Goal: Obtain resource: Download file/media

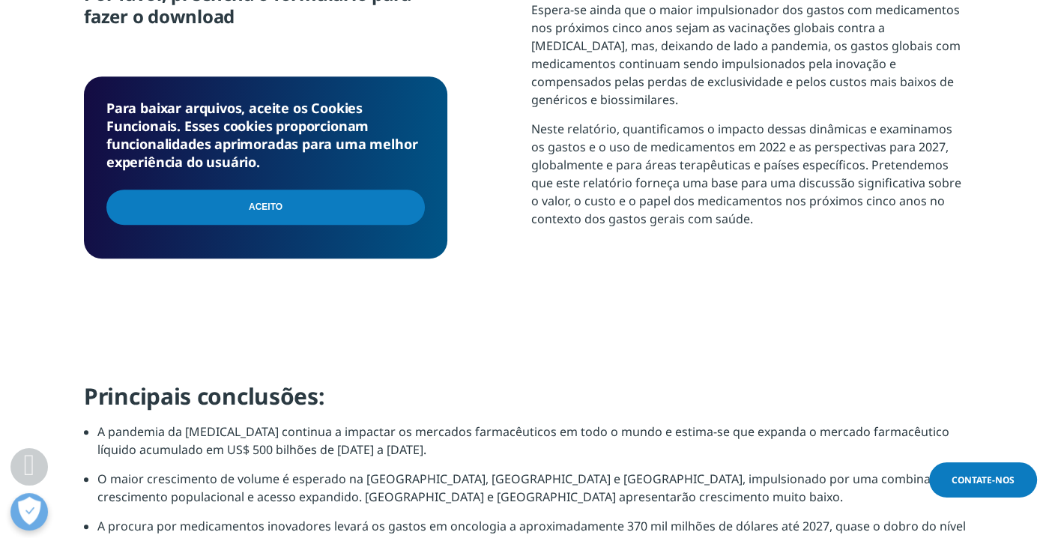
scroll to position [507, 884]
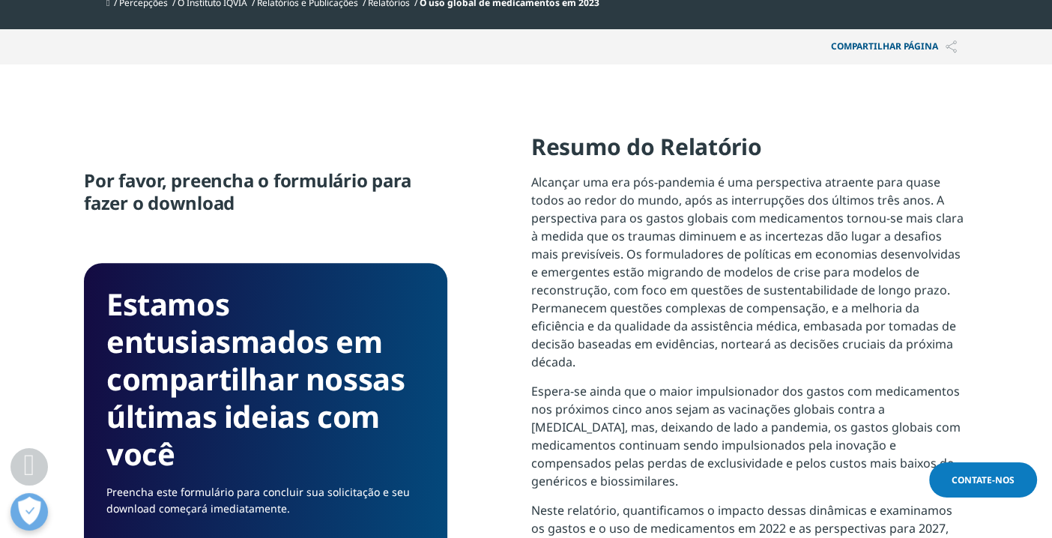
scroll to position [616, 0]
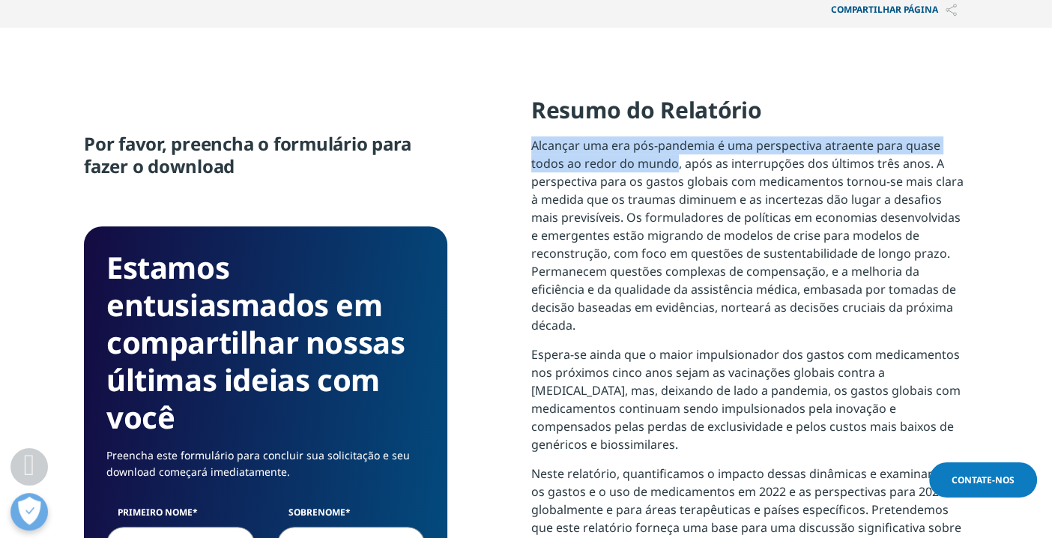
drag, startPoint x: 524, startPoint y: 144, endPoint x: 677, endPoint y: 160, distance: 153.8
click at [677, 160] on font "Alcançar uma era pós-pandemia é uma perspectiva atraente para quase todos ao re…" at bounding box center [747, 235] width 432 height 196
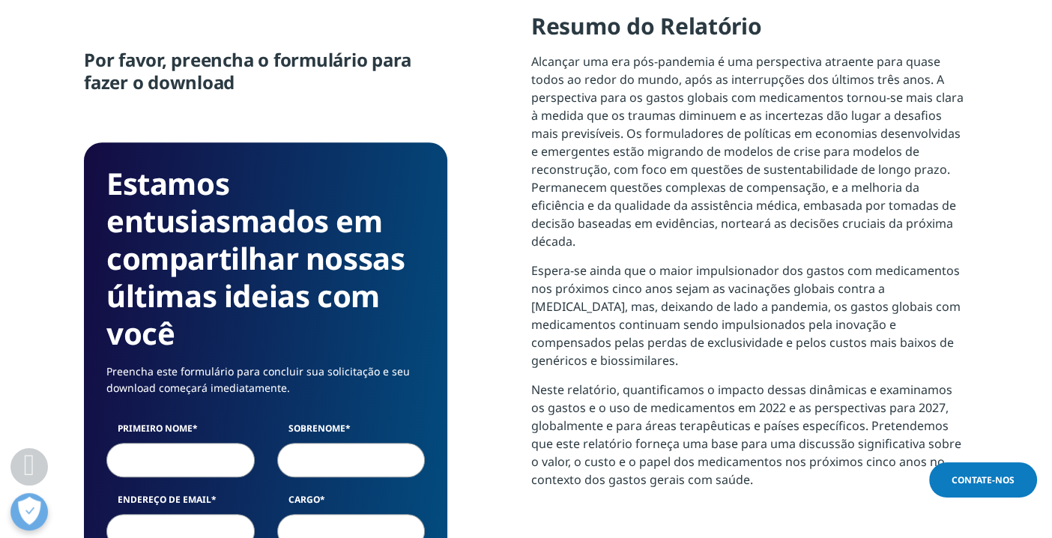
scroll to position [711, 0]
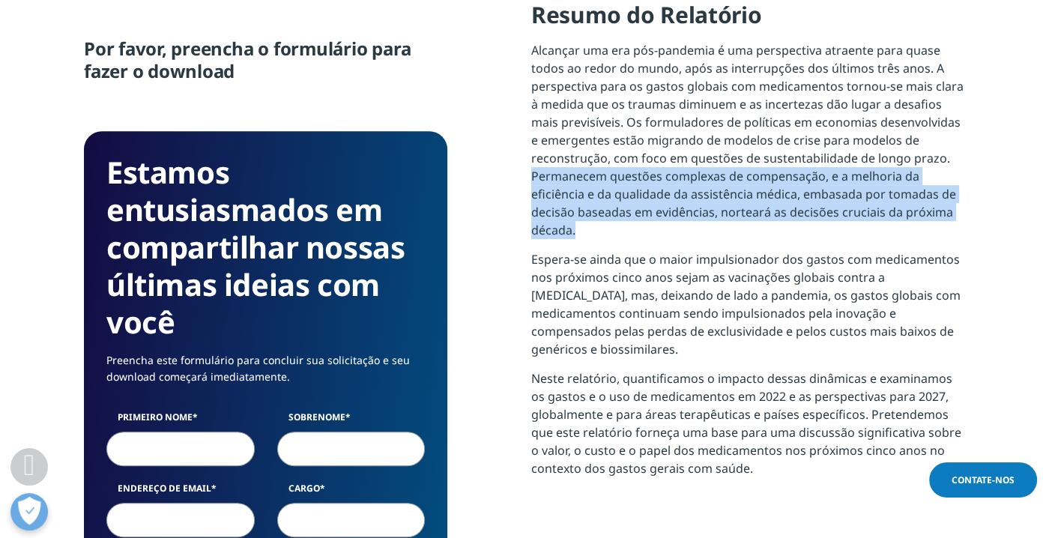
drag, startPoint x: 518, startPoint y: 172, endPoint x: 695, endPoint y: 238, distance: 189.5
click at [695, 238] on div "Por favor, preencha o formulário para fazer o download Estamos entusiasmados em…" at bounding box center [526, 517] width 884 height 1034
drag, startPoint x: 695, startPoint y: 238, endPoint x: 664, endPoint y: 184, distance: 61.8
click at [664, 184] on font "Alcançar uma era pós-pandemia é uma perspectiva atraente para quase todos ao re…" at bounding box center [747, 140] width 432 height 196
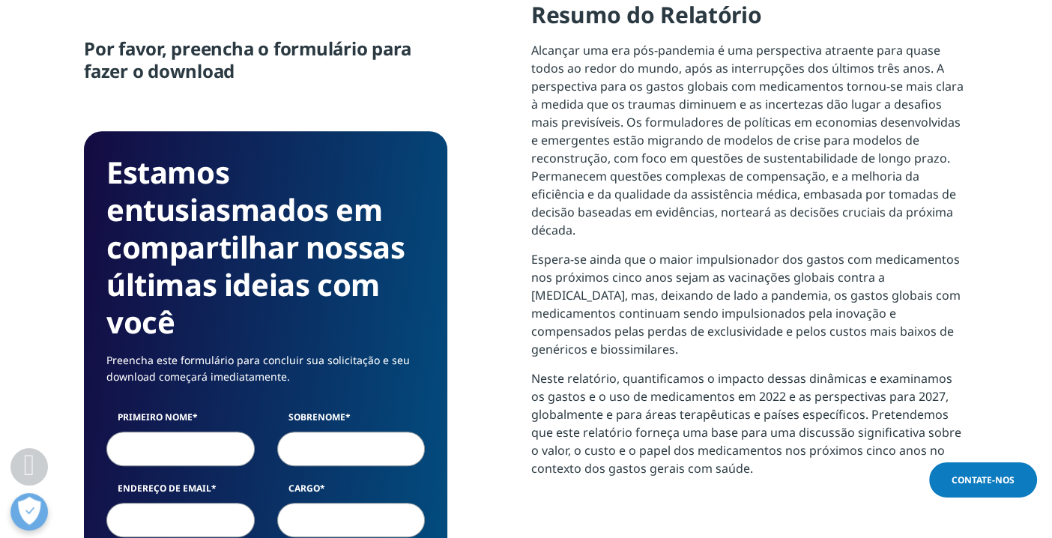
click at [668, 497] on section "Resumo do Relatório Alcançar uma era pós-pandemia é uma perspectiva atraente pa…" at bounding box center [749, 263] width 437 height 526
